Goal: Transaction & Acquisition: Download file/media

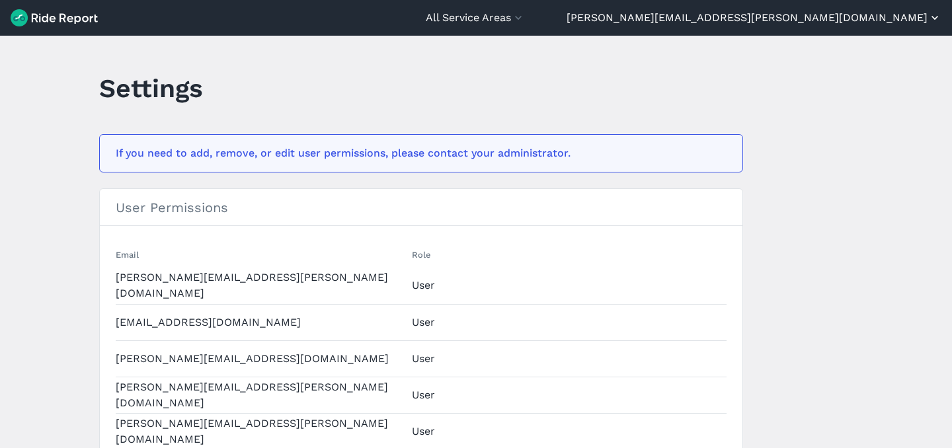
click at [896, 18] on button "[PERSON_NAME][EMAIL_ADDRESS][PERSON_NAME][DOMAIN_NAME]" at bounding box center [754, 18] width 375 height 16
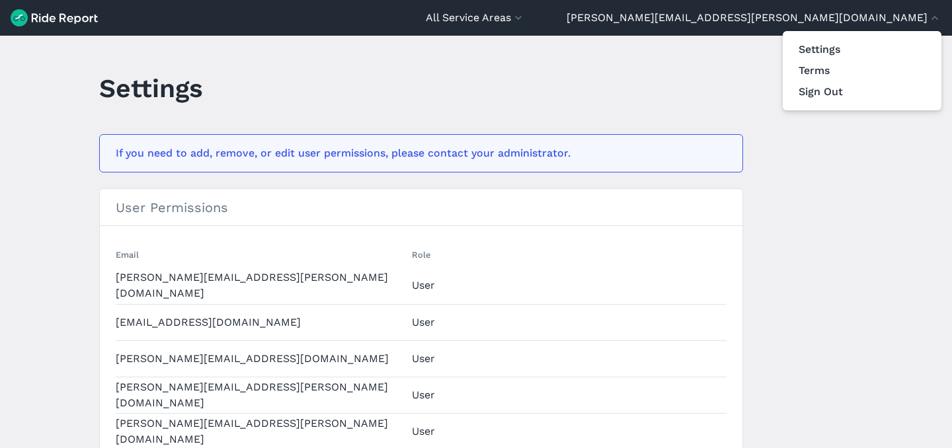
click at [666, 50] on div at bounding box center [476, 224] width 952 height 448
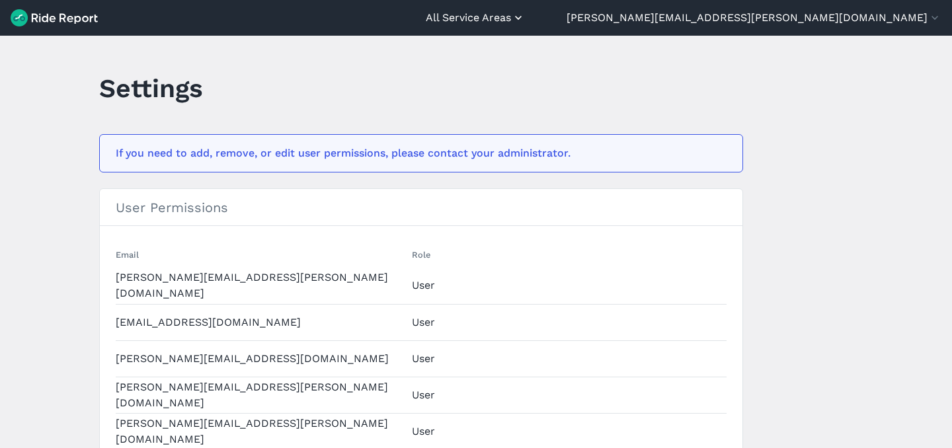
click at [525, 20] on button "All Service Areas" at bounding box center [475, 18] width 99 height 16
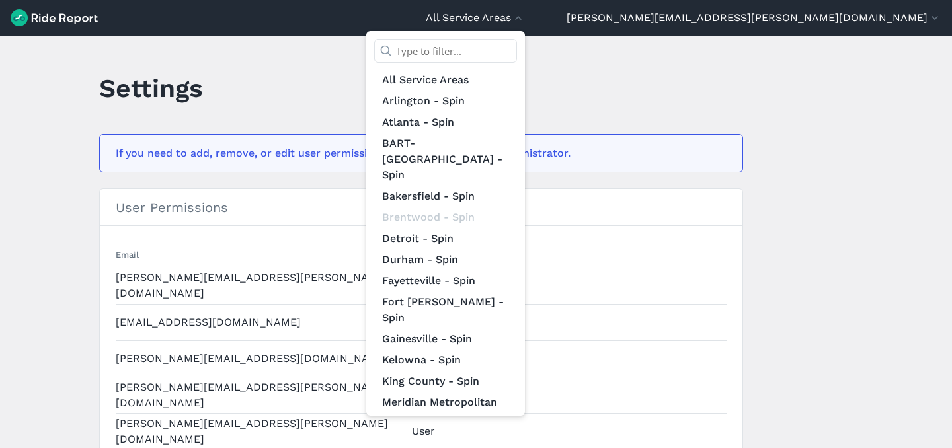
click at [305, 17] on div at bounding box center [476, 224] width 952 height 448
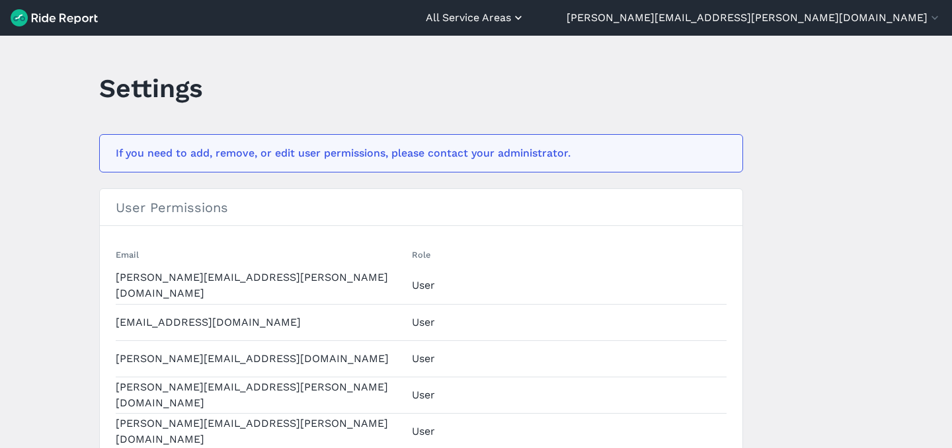
click at [525, 20] on button "All Service Areas" at bounding box center [475, 18] width 99 height 16
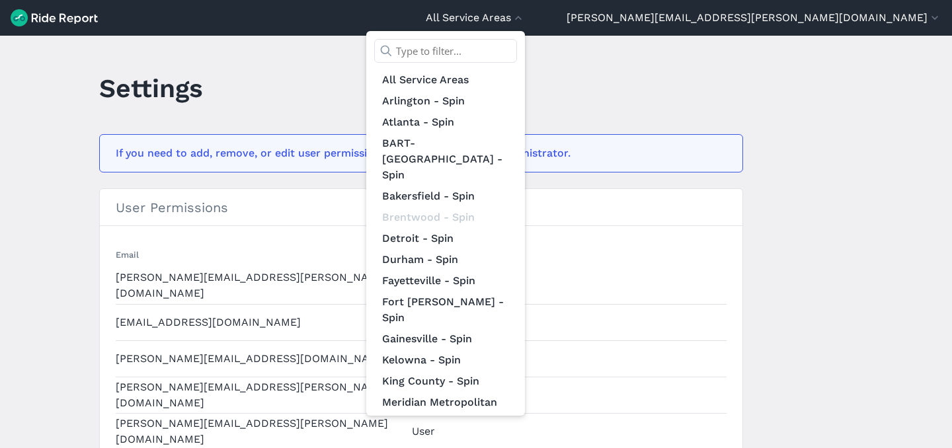
click at [517, 60] on input "text" at bounding box center [445, 51] width 143 height 24
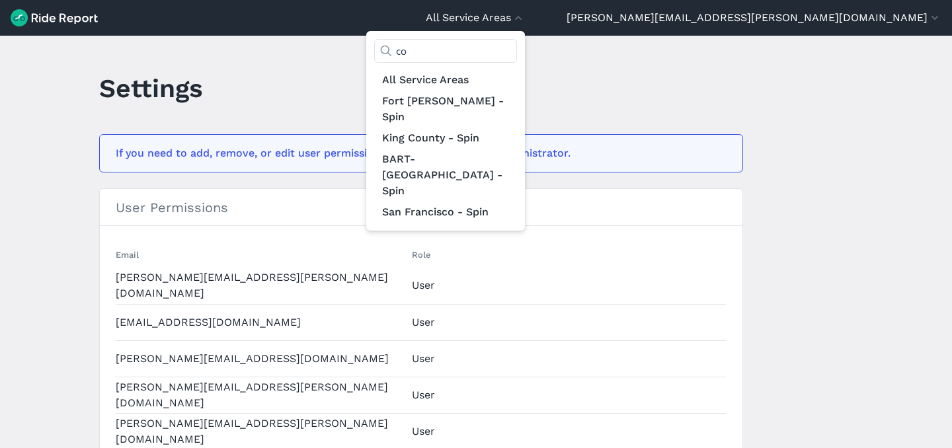
type input "c"
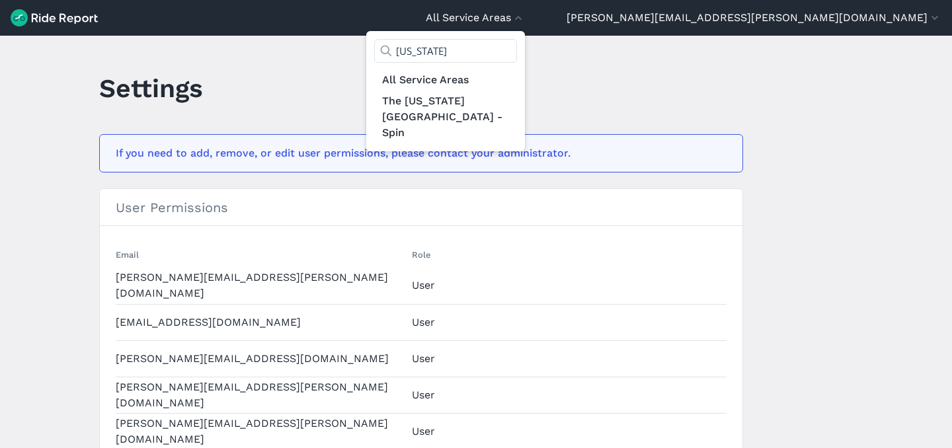
type input "[US_STATE]"
click at [525, 129] on div "[US_STATE] All Service Areas The [US_STATE][GEOGRAPHIC_DATA] - Spin" at bounding box center [445, 91] width 159 height 120
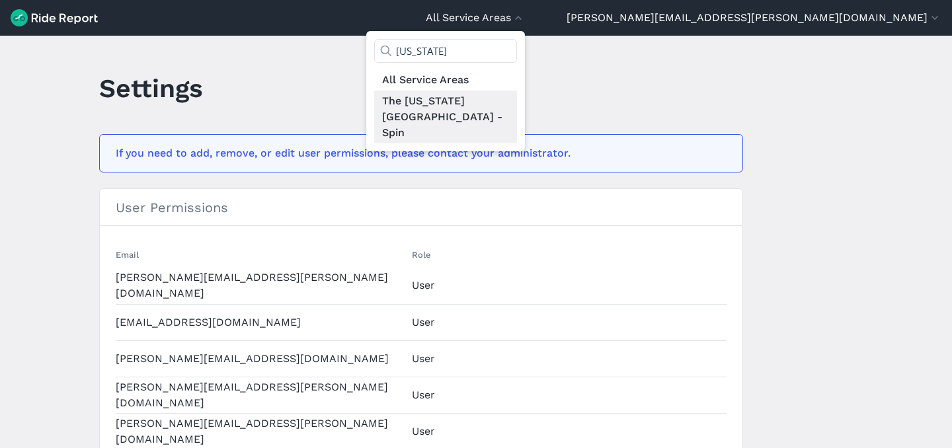
click at [517, 102] on link "The [US_STATE][GEOGRAPHIC_DATA] - Spin" at bounding box center [445, 117] width 143 height 53
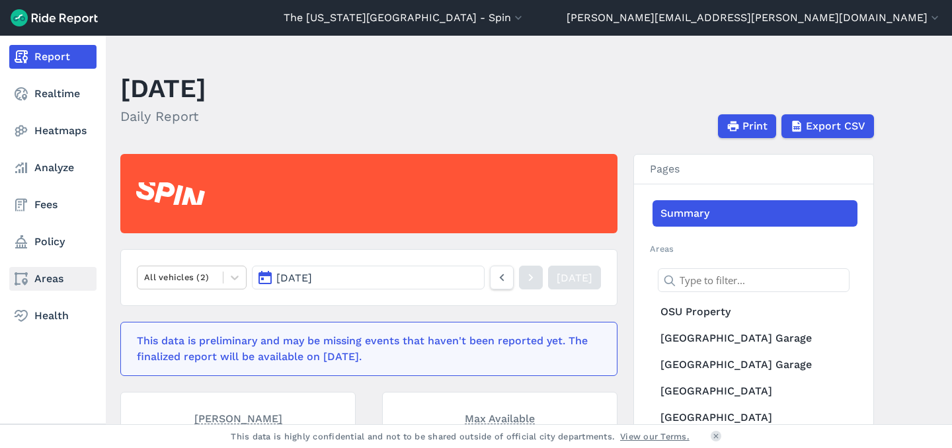
click at [24, 279] on use at bounding box center [21, 278] width 13 height 13
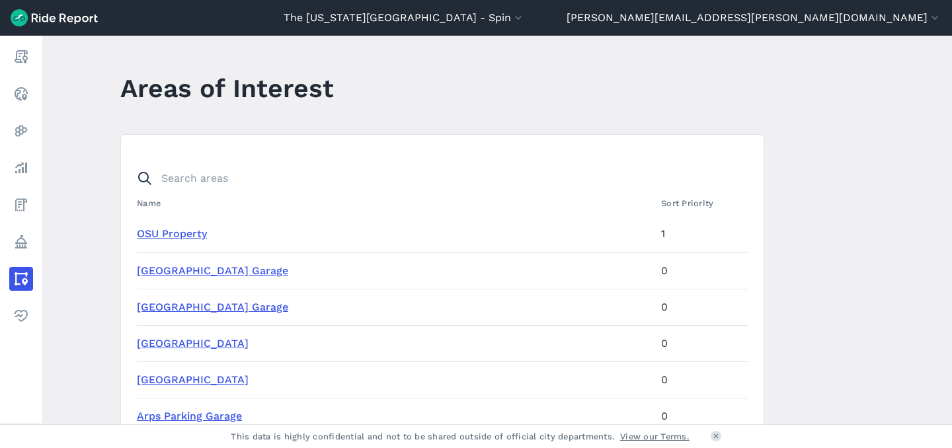
click at [165, 233] on link "OSU Property" at bounding box center [172, 233] width 70 height 13
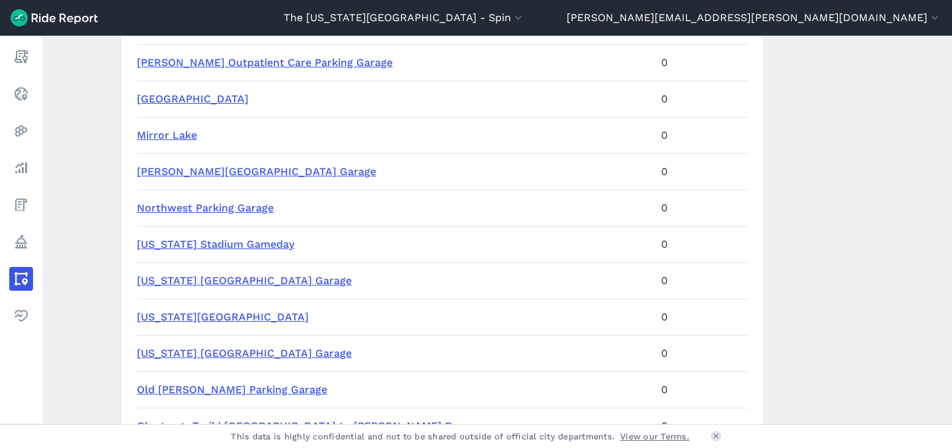
scroll to position [534, 0]
click at [179, 249] on link "[US_STATE] Stadium Gameday" at bounding box center [215, 245] width 157 height 13
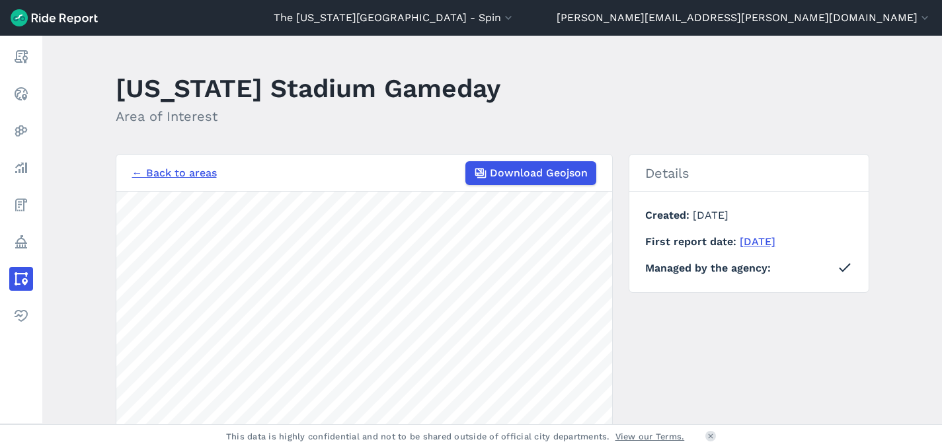
click at [368, 124] on main "[US_STATE][GEOGRAPHIC_DATA] Gameday Area of Interest ← Back to areas Download G…" at bounding box center [492, 230] width 900 height 389
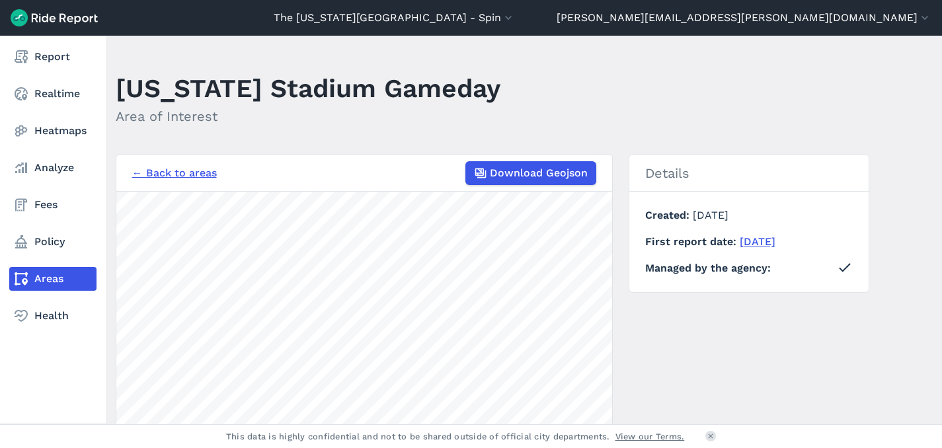
click at [30, 274] on link "Areas" at bounding box center [52, 279] width 87 height 24
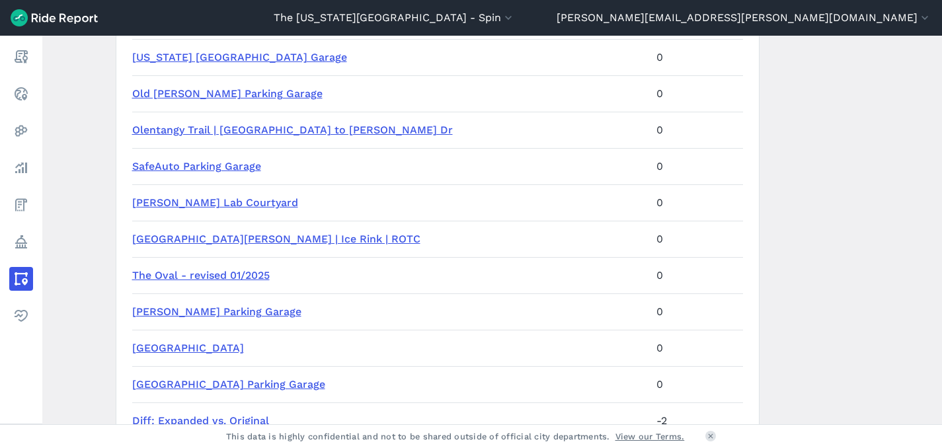
scroll to position [814, 0]
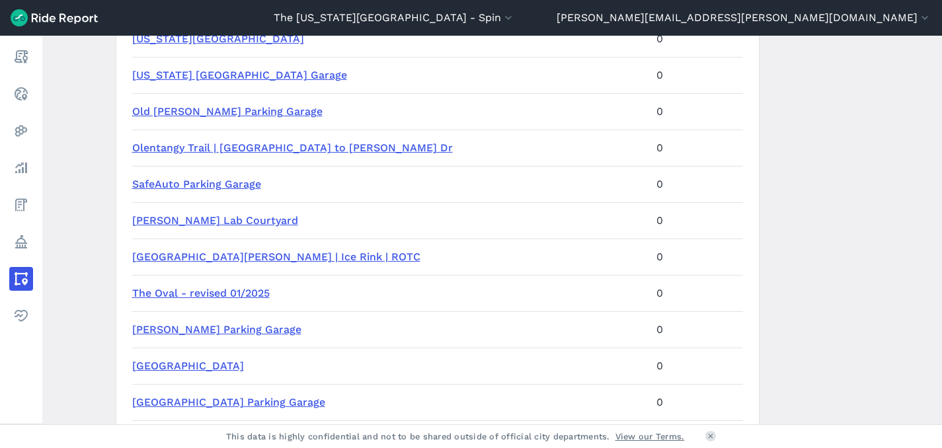
click at [245, 296] on link "The Oval - revised 01/2025" at bounding box center [201, 293] width 138 height 13
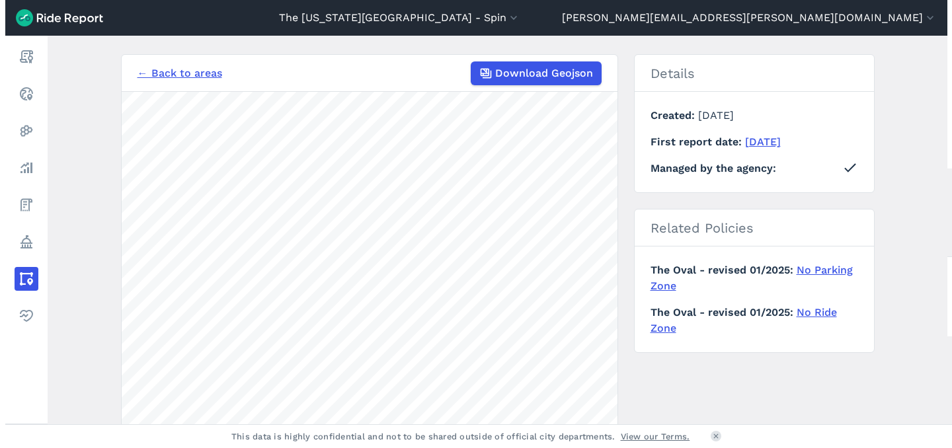
scroll to position [106, 0]
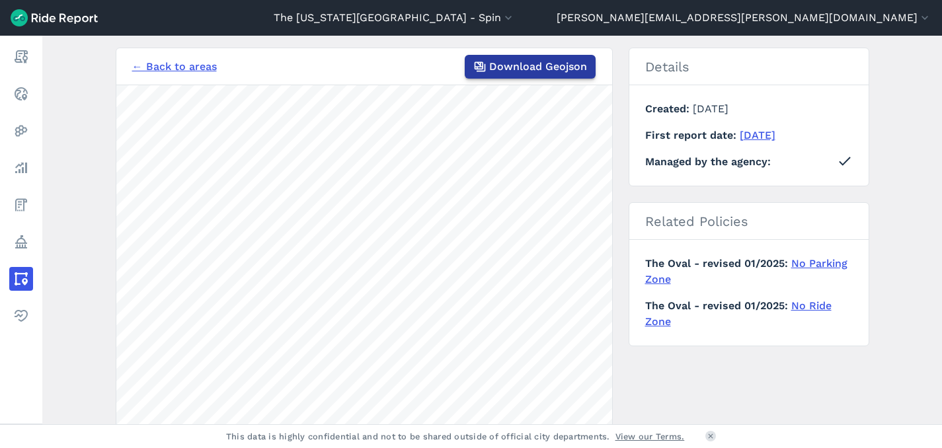
click at [505, 77] on button "Download Geojson" at bounding box center [530, 67] width 131 height 24
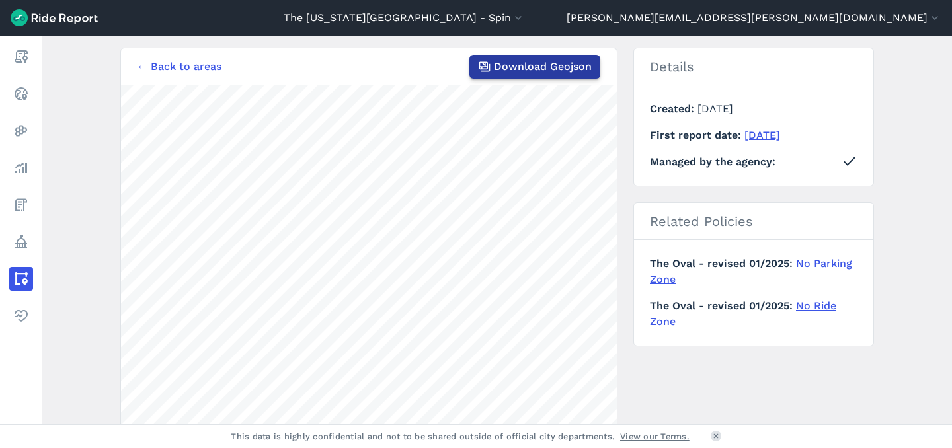
click at [566, 75] on button "Download Geojson" at bounding box center [534, 67] width 131 height 24
click at [549, 70] on span "Download Geojson" at bounding box center [543, 67] width 98 height 16
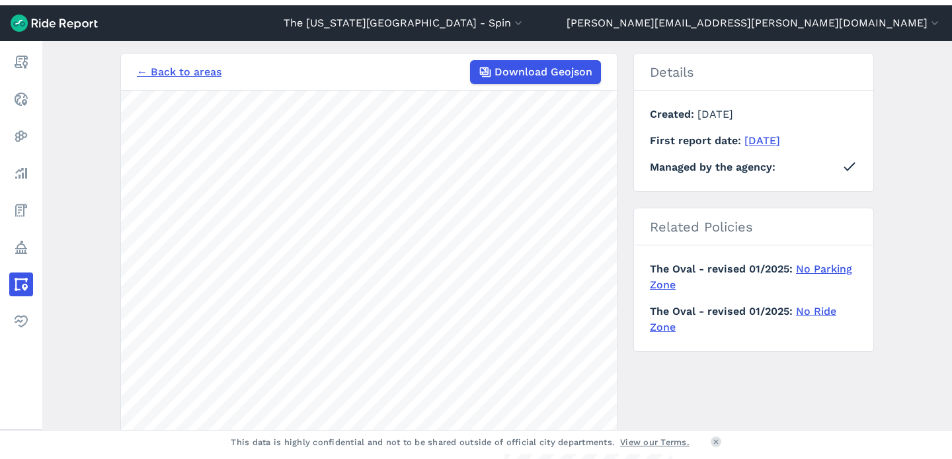
scroll to position [0, 0]
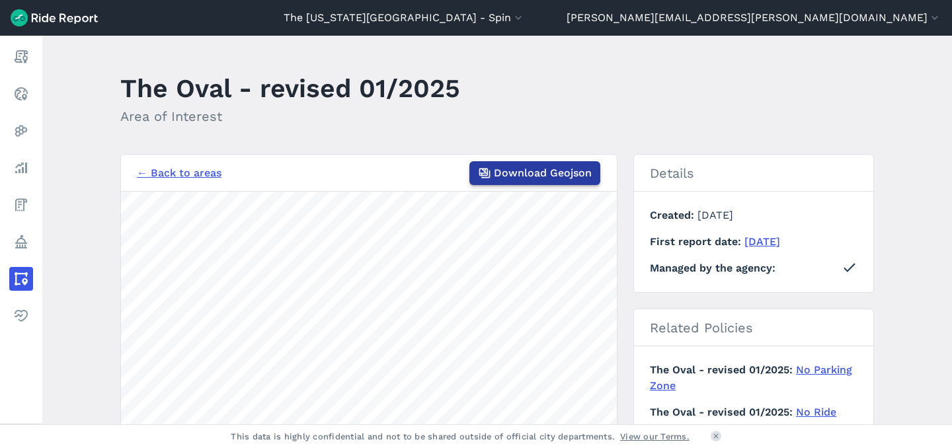
click at [571, 161] on button "Download Geojson" at bounding box center [534, 173] width 131 height 24
